Goal: Information Seeking & Learning: Check status

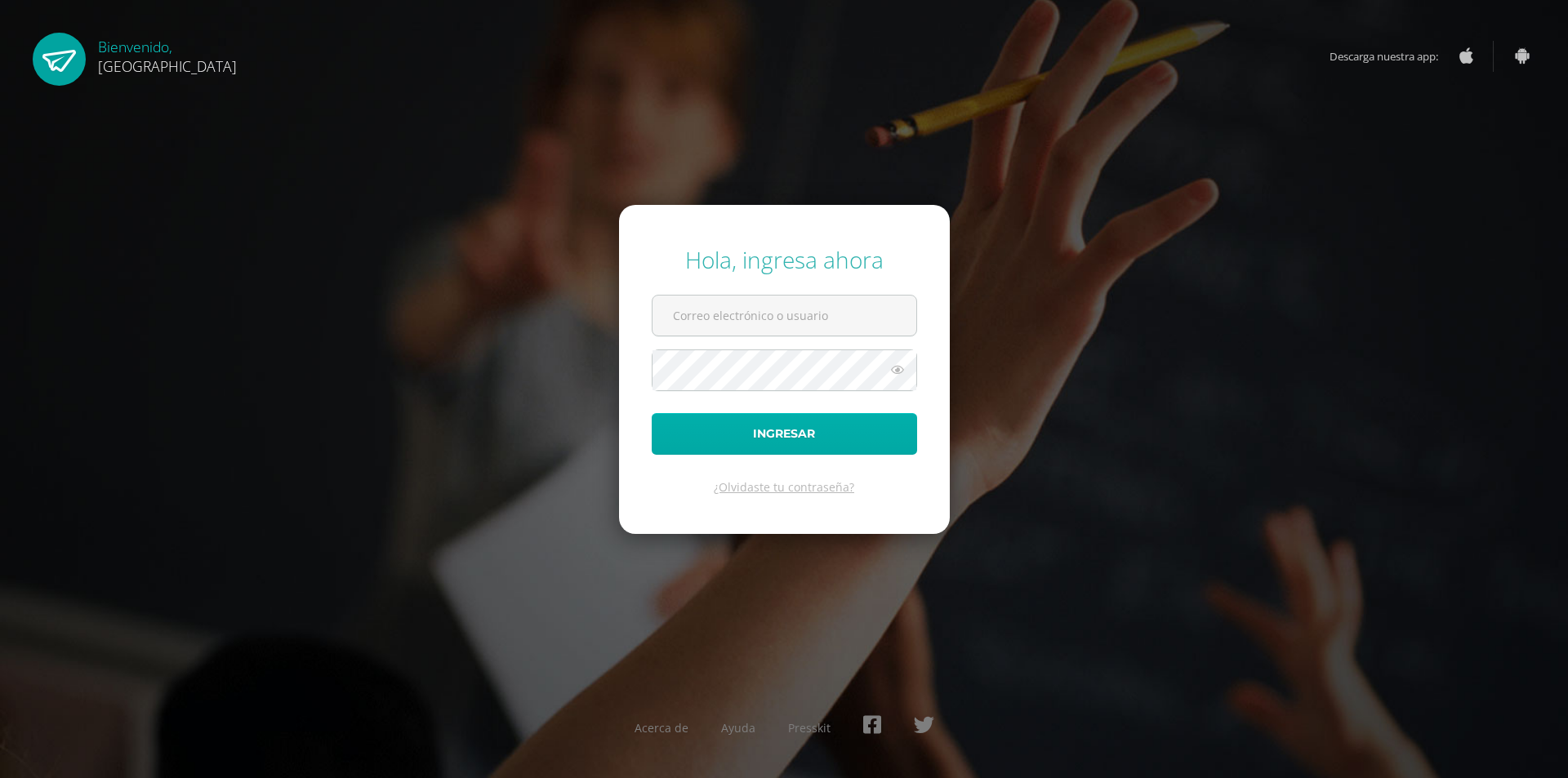
type input "cramos@corpolaw.com.gt"
click at [768, 439] on button "Ingresar" at bounding box center [785, 434] width 266 height 41
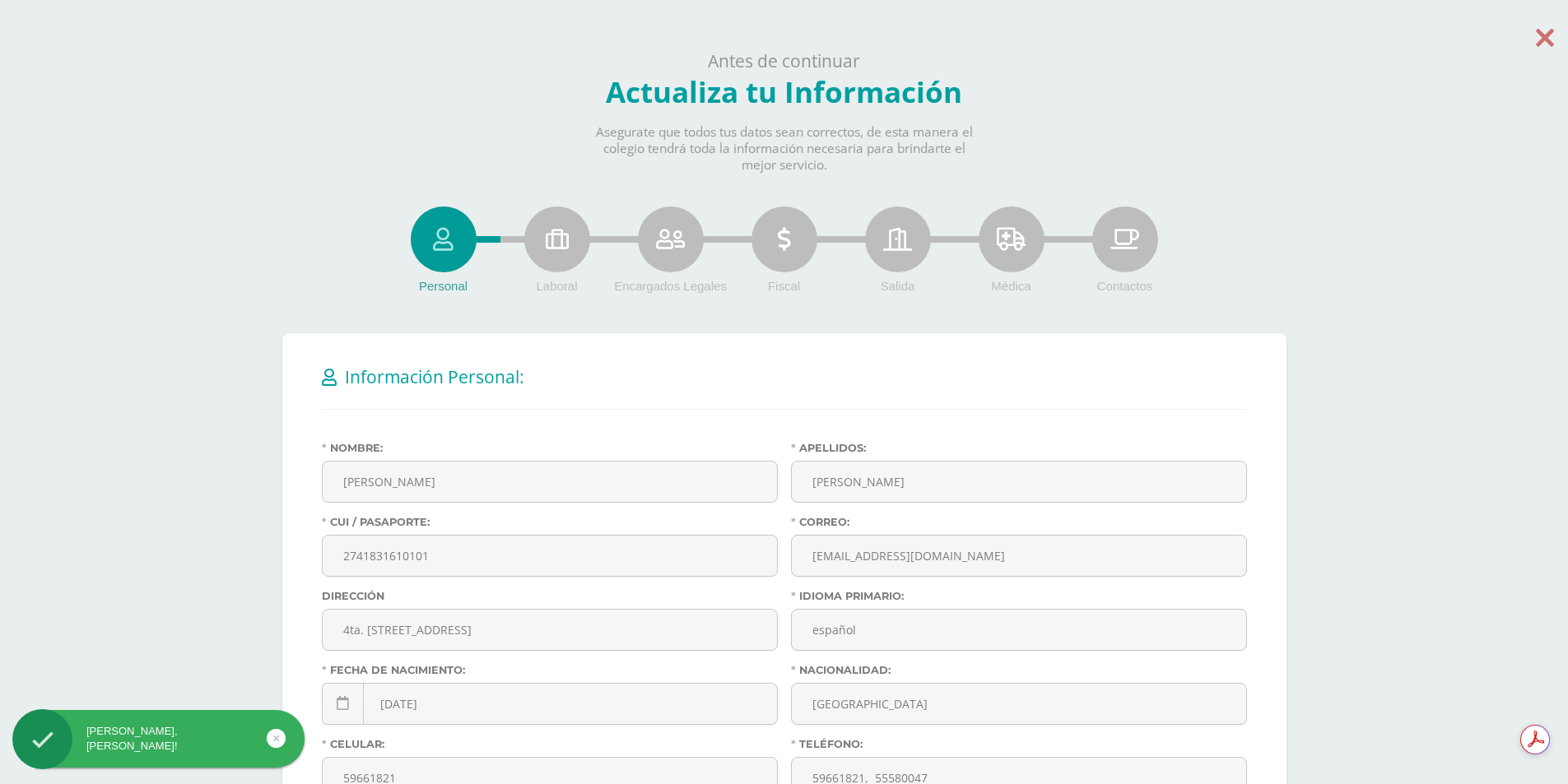
drag, startPoint x: 1556, startPoint y: 38, endPoint x: 1542, endPoint y: 41, distance: 14.3
click at [1552, 40] on body "Hola Cándida Rosa, bienvenido a Edoo! Antes de continuar Actualiza tu Informaci…" at bounding box center [784, 582] width 1568 height 1164
click at [1542, 41] on icon at bounding box center [1544, 37] width 18 height 28
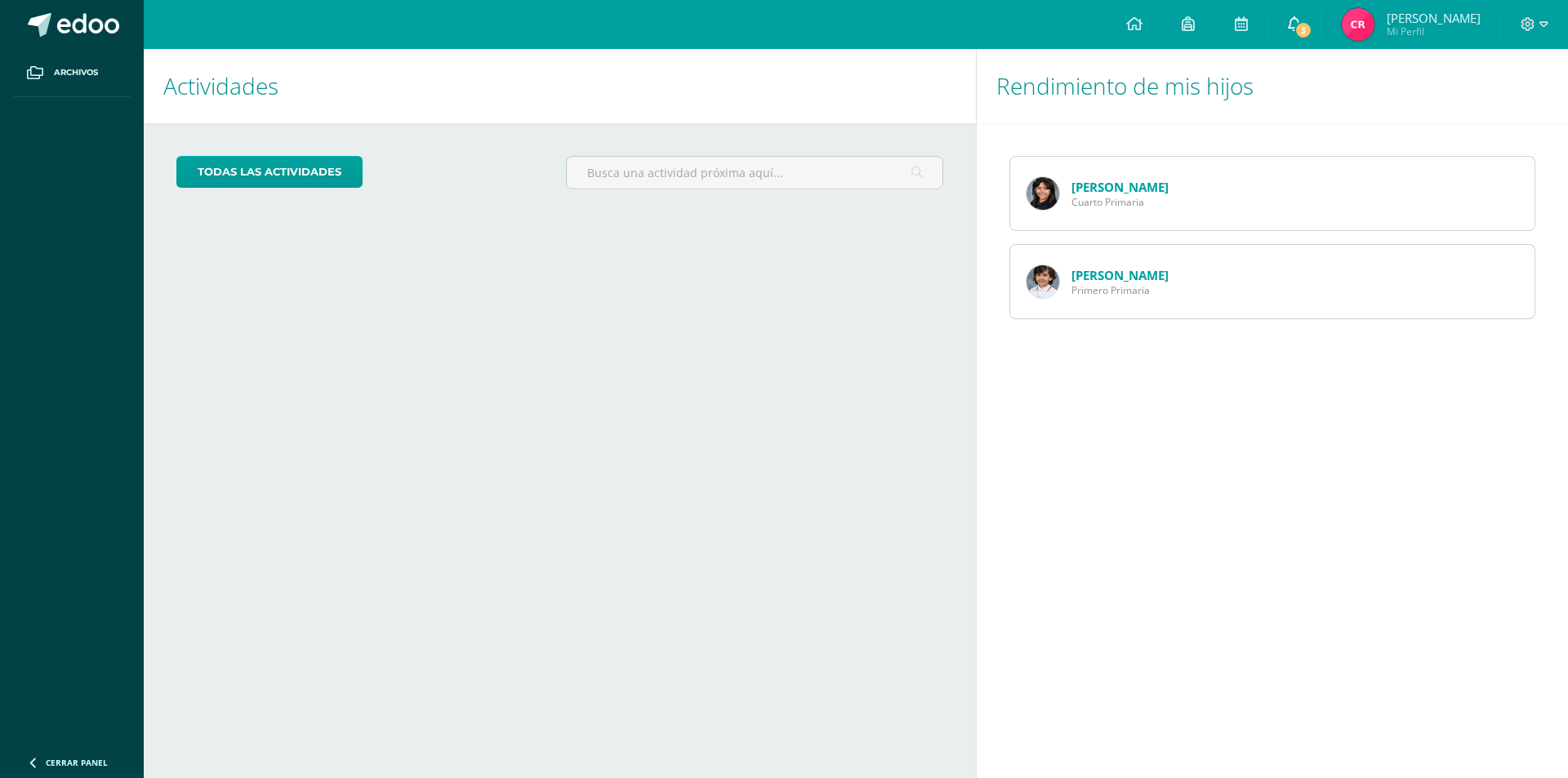
click at [1301, 24] on icon at bounding box center [1295, 24] width 13 height 15
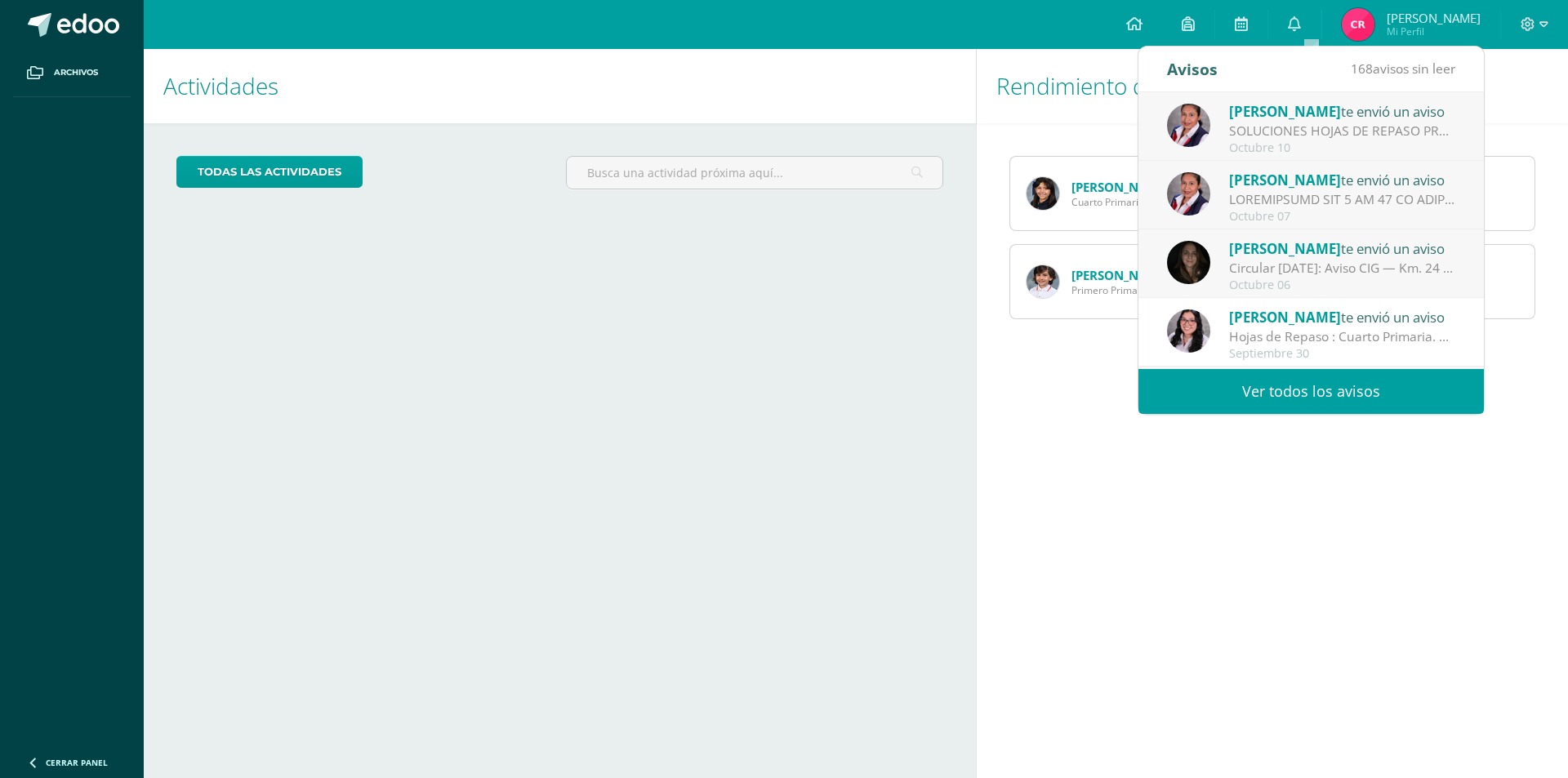
click at [1318, 330] on div "Hojas de Repaso : Cuarto Primaria. Track Alemán. Buenos días, por este medio qu…" at bounding box center [1342, 337] width 227 height 19
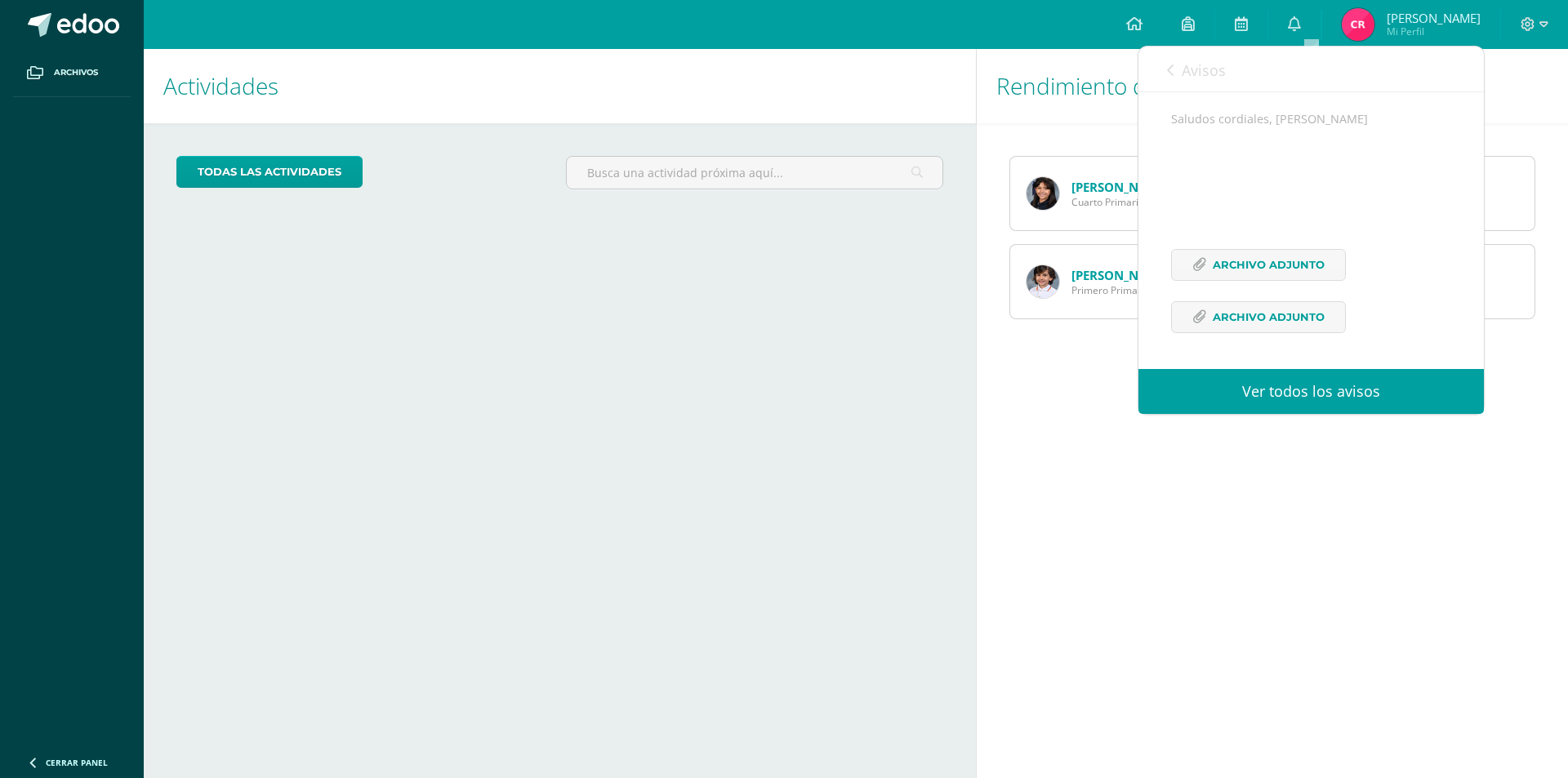
scroll to position [384, 0]
click at [1209, 262] on link "Archivo Adjunto" at bounding box center [1258, 265] width 174 height 32
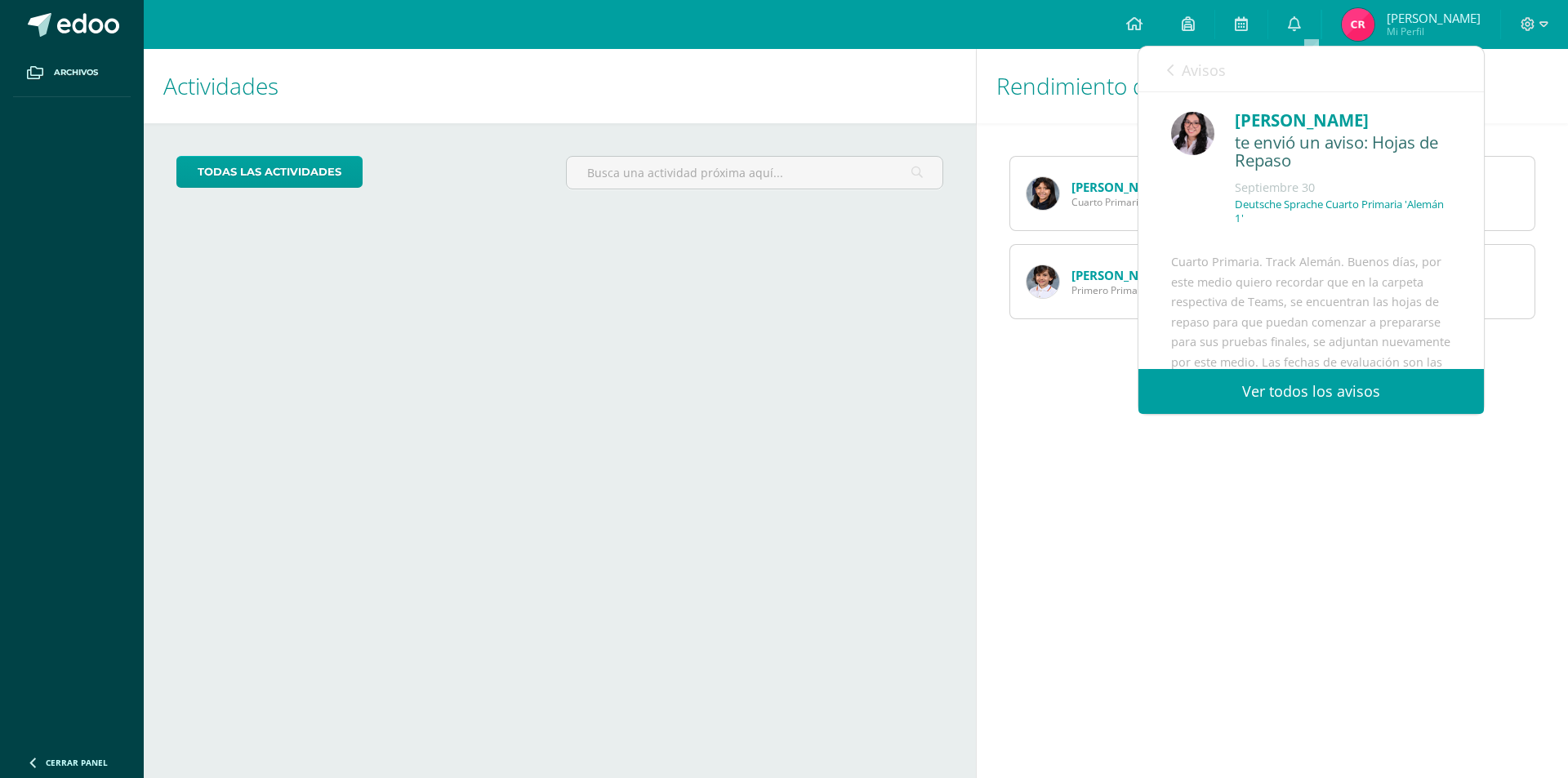
scroll to position [0, 0]
click at [1094, 487] on div "Rendimiento de mis hijos Montserrat López Cuarto Primaria Matías López Primero …" at bounding box center [1275, 413] width 598 height 729
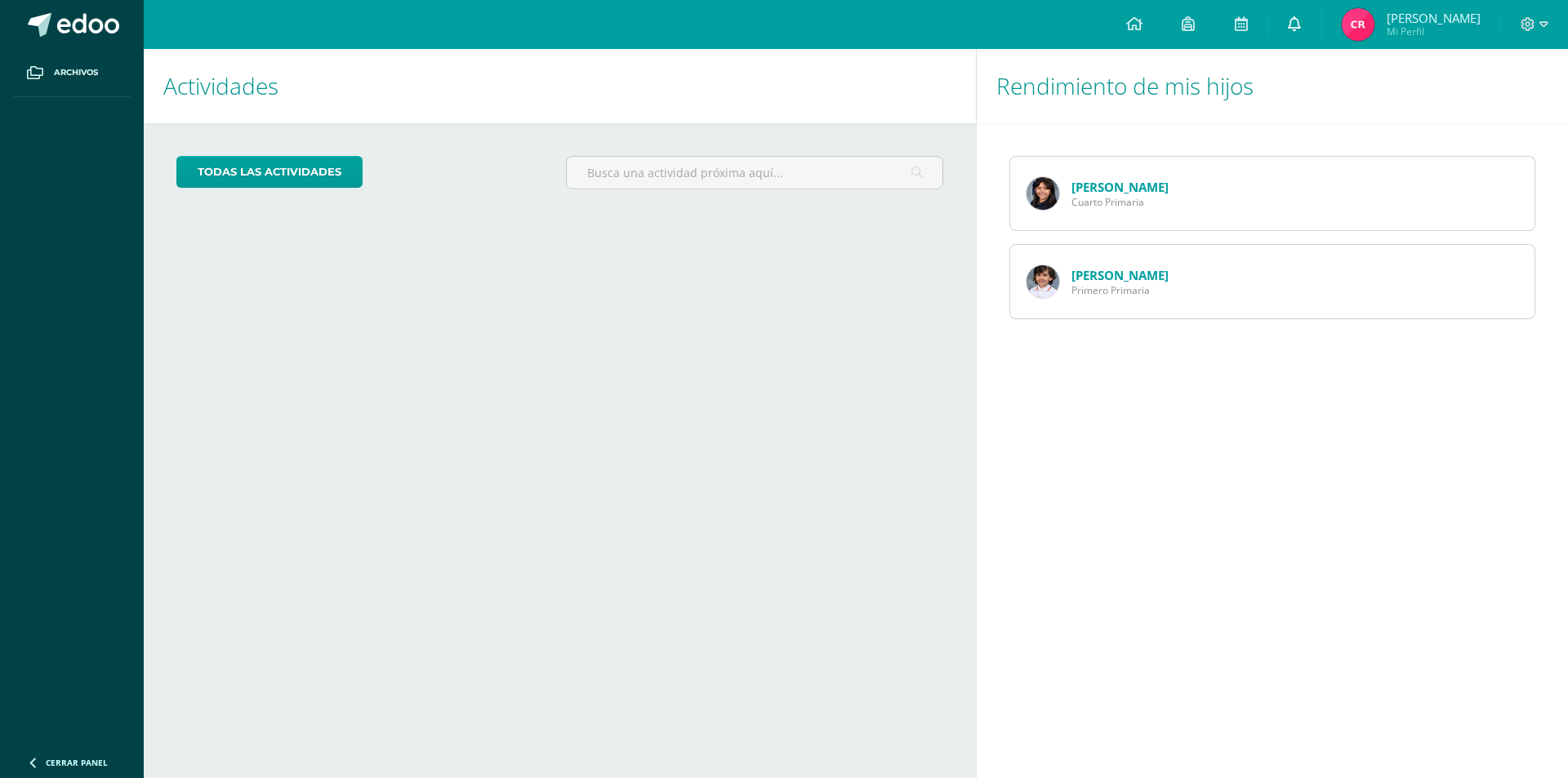
click at [1301, 15] on span at bounding box center [1295, 24] width 13 height 18
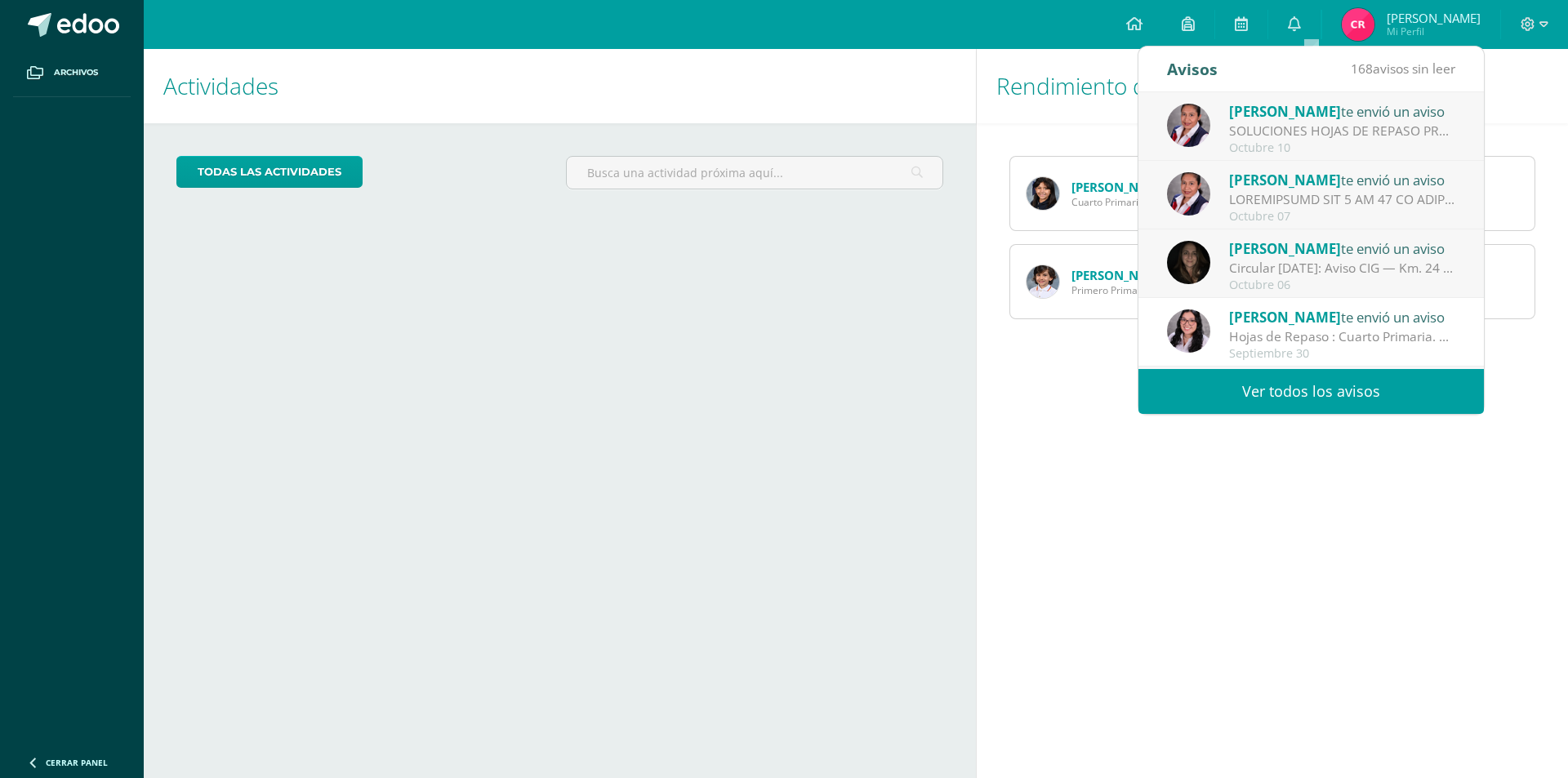
click at [1309, 132] on div "SOLUCIONES HOJAS DE REPASO PRUEBA FINAL ALEMAN Y SACH: Estimados Padres de Fami…" at bounding box center [1342, 131] width 227 height 19
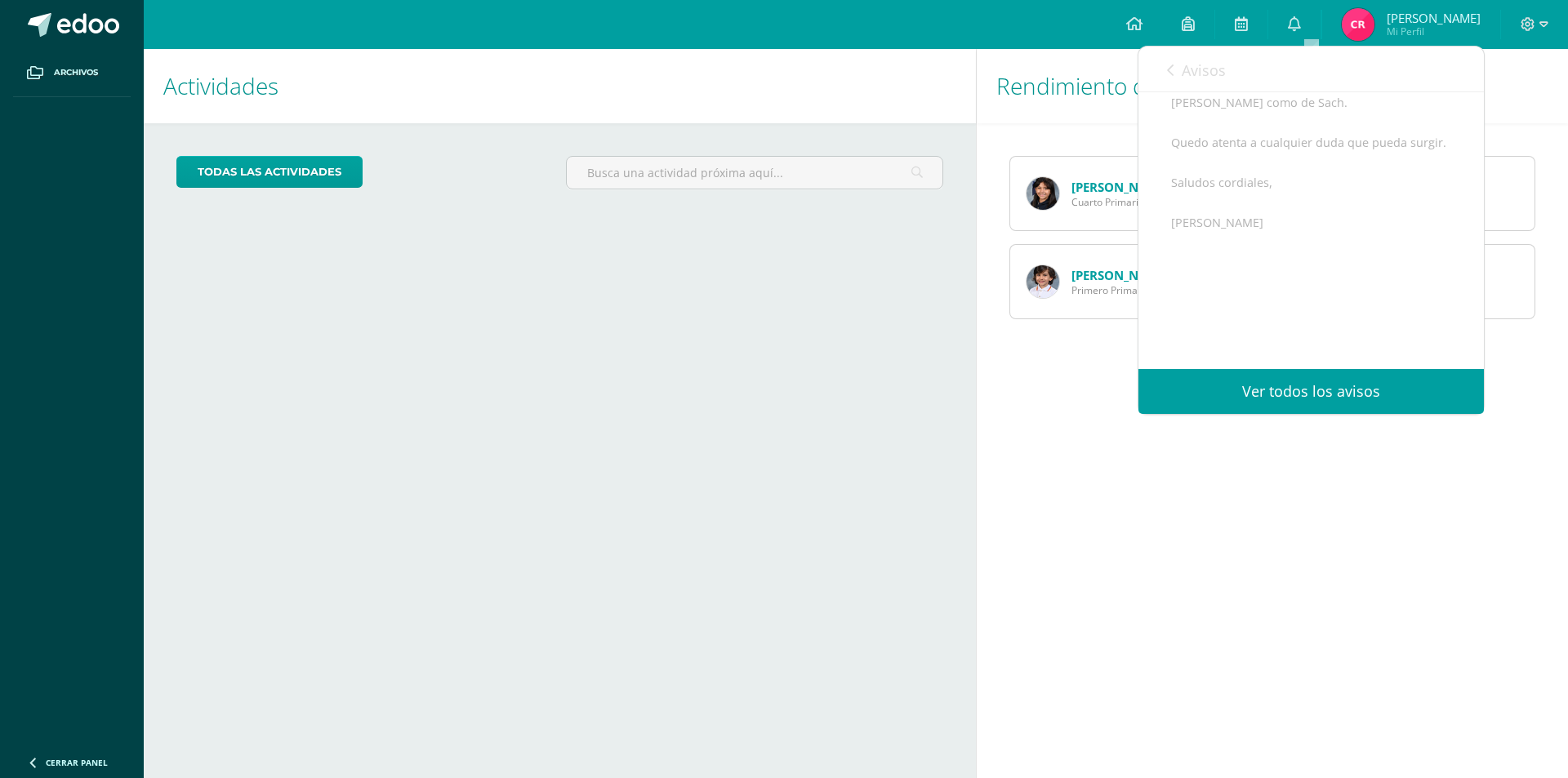
scroll to position [131, 0]
click at [1373, 469] on div "Rendimiento de mis hijos Montserrat López Cuarto Primaria Matías López Primero …" at bounding box center [1275, 413] width 598 height 729
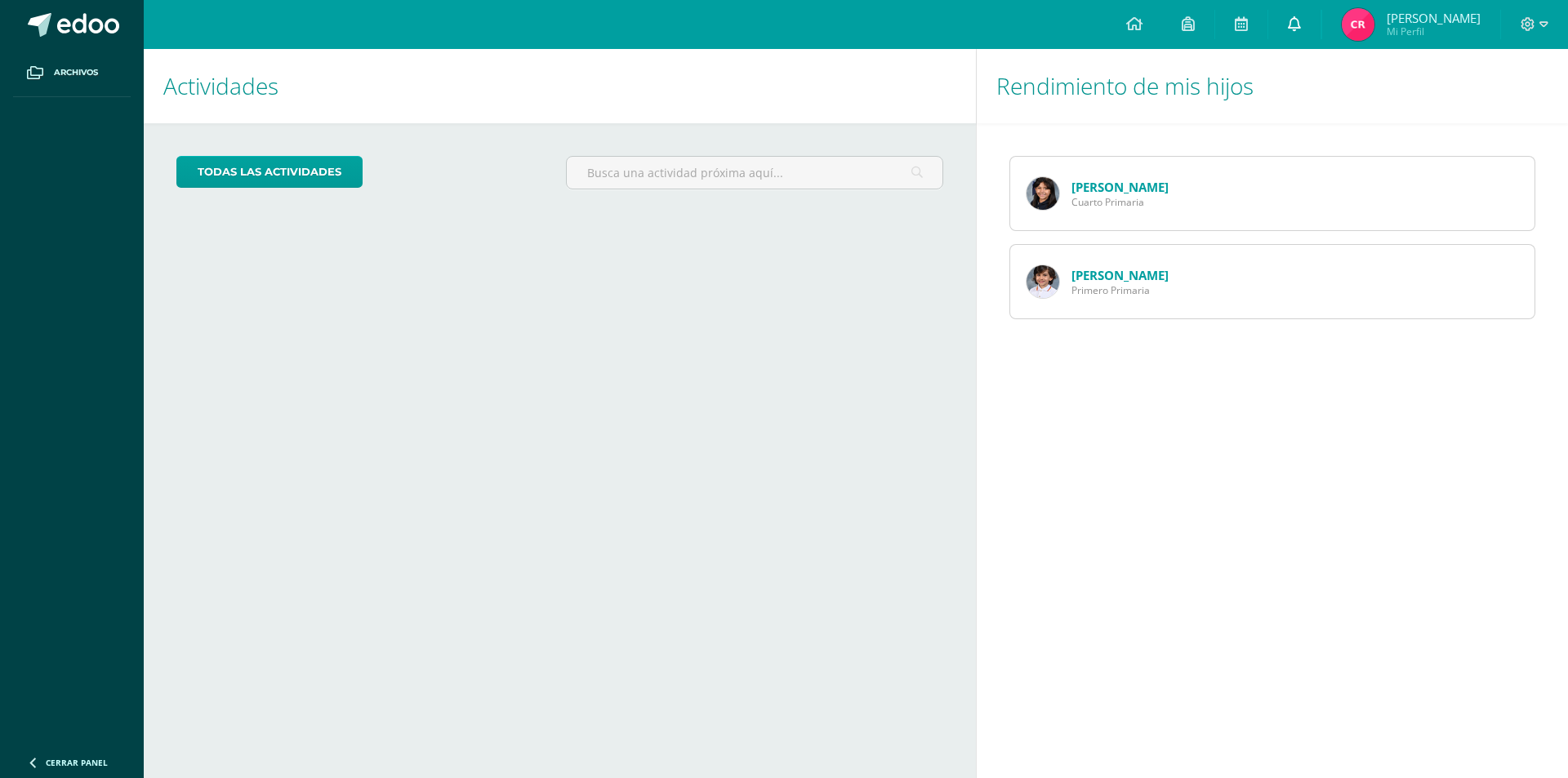
click at [1302, 27] on link "0" at bounding box center [1294, 24] width 52 height 49
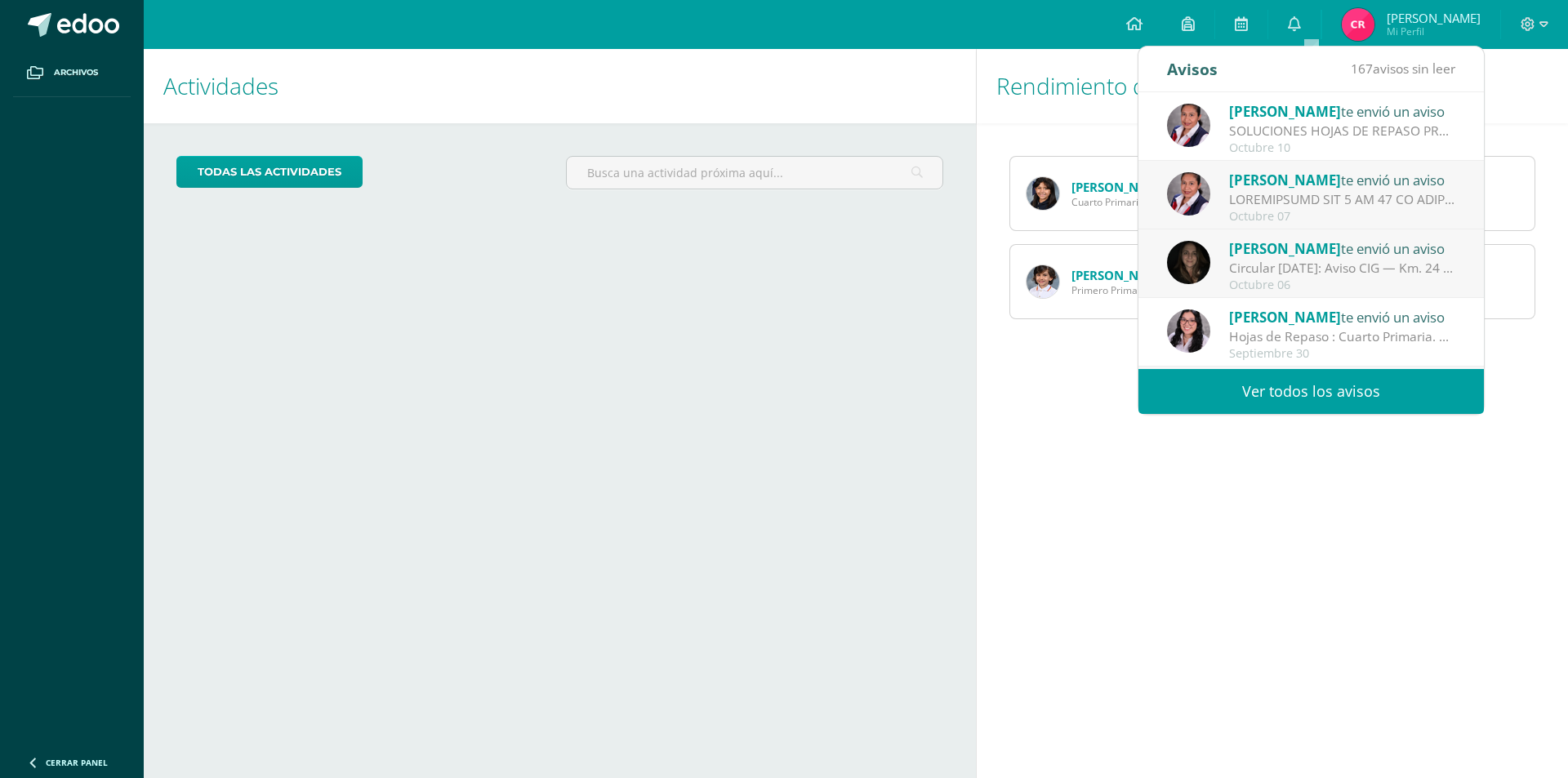
click at [1314, 193] on div at bounding box center [1342, 200] width 227 height 19
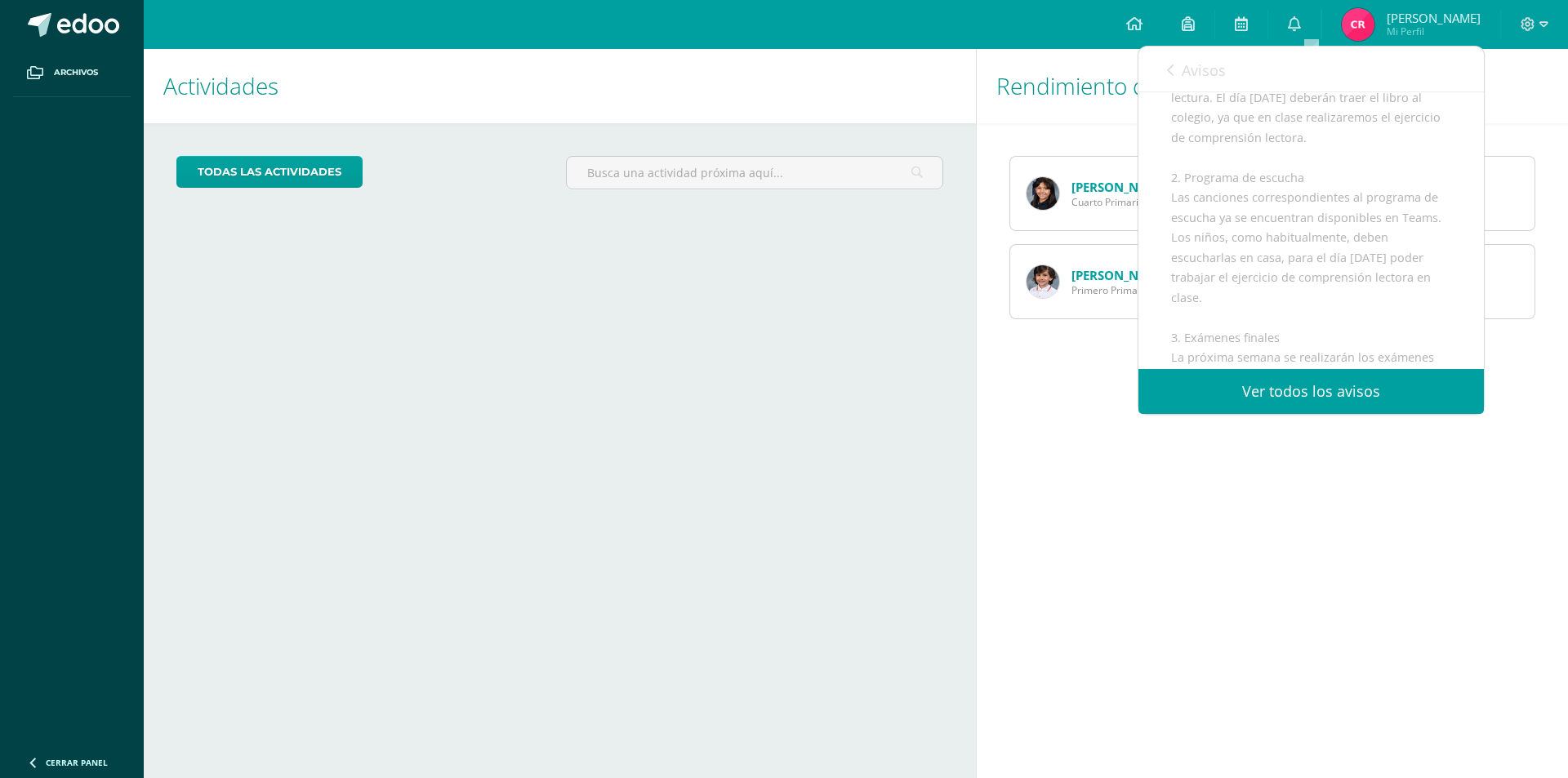
scroll to position [539, 0]
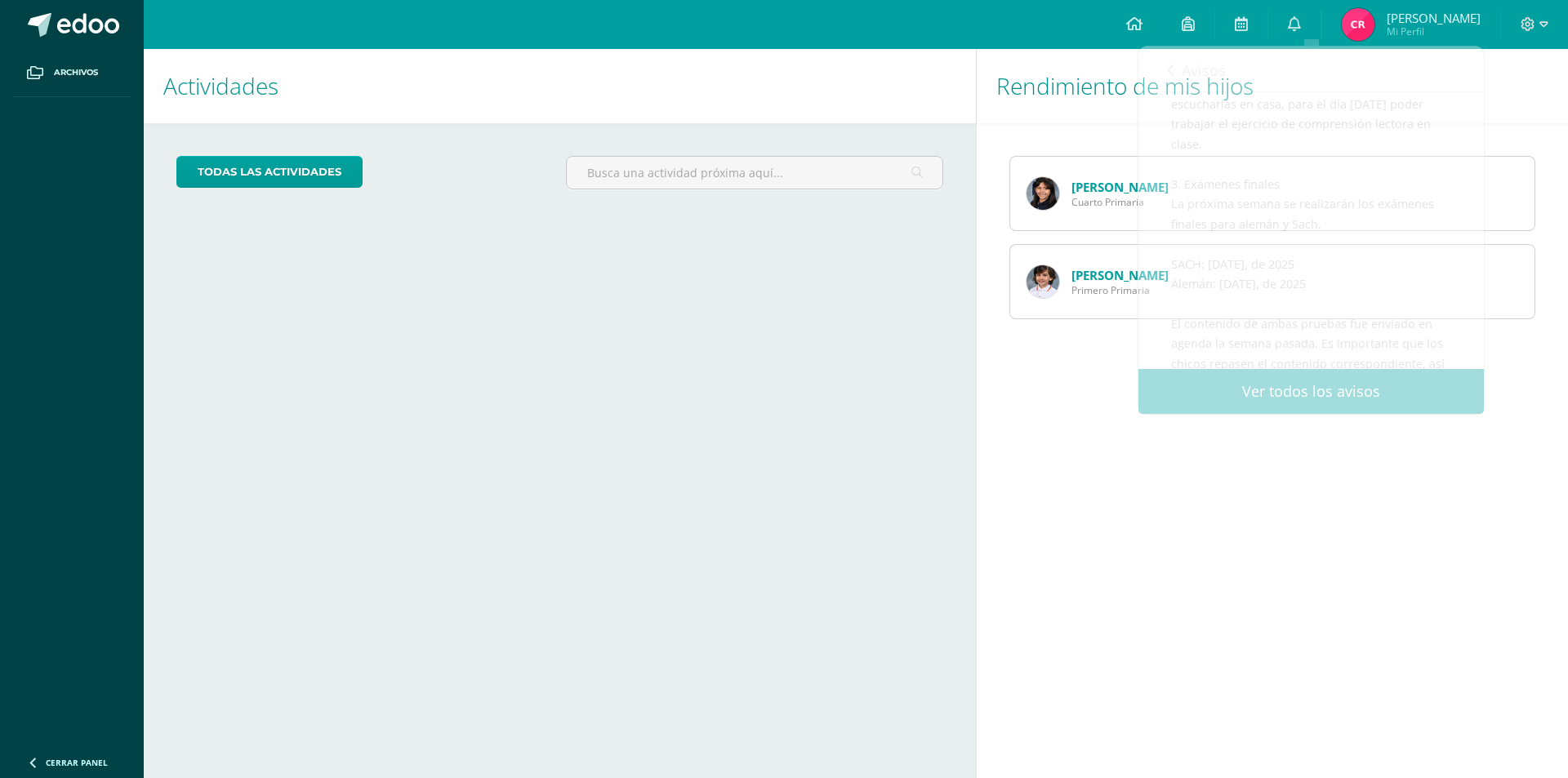
click at [1266, 473] on div "Rendimiento de mis hijos Montserrat López Cuarto Primaria Matías López Primero …" at bounding box center [1275, 413] width 598 height 729
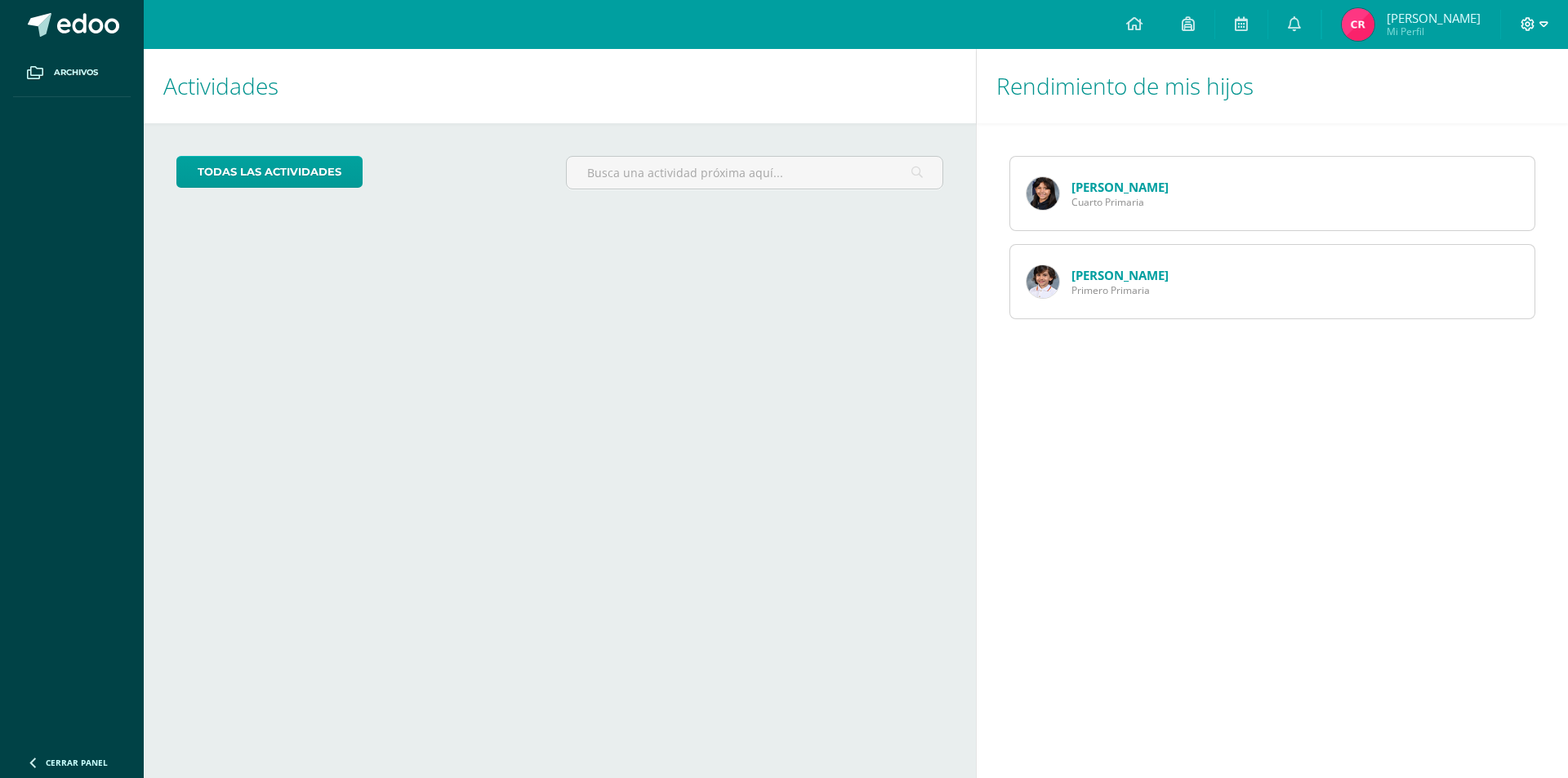
click at [1547, 17] on icon at bounding box center [1544, 24] width 9 height 15
click at [1512, 114] on span "Cerrar sesión" at bounding box center [1493, 111] width 74 height 15
